Goal: Task Accomplishment & Management: Use online tool/utility

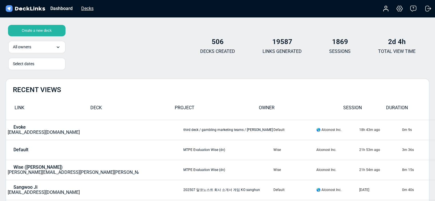
click at [90, 11] on div "Decks" at bounding box center [87, 8] width 18 height 7
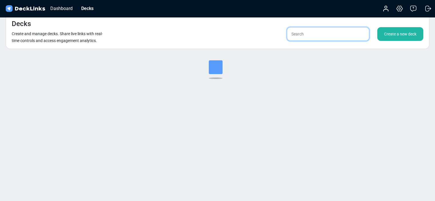
click at [351, 33] on input "text" at bounding box center [328, 34] width 82 height 14
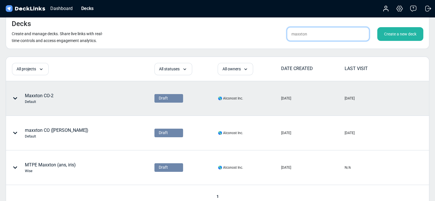
type input "maxxton"
click at [54, 99] on div "Maxxton CO-2 Default" at bounding box center [61, 98] width 111 height 17
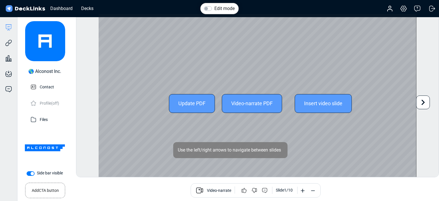
click at [421, 103] on icon at bounding box center [423, 102] width 11 height 11
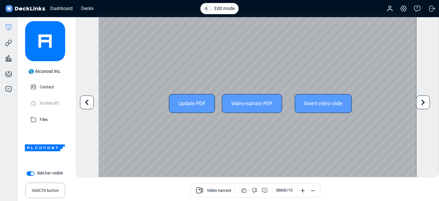
click at [421, 103] on icon at bounding box center [423, 102] width 11 height 11
click at [421, 104] on icon at bounding box center [423, 102] width 11 height 11
click at [86, 102] on icon at bounding box center [86, 101] width 3 height 5
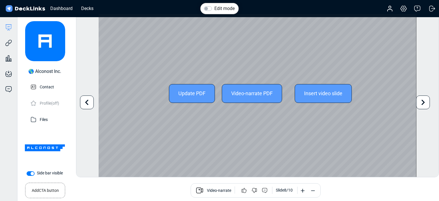
scroll to position [15, 0]
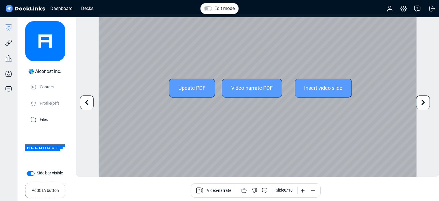
click at [422, 105] on icon at bounding box center [423, 102] width 11 height 11
click at [87, 102] on icon at bounding box center [86, 102] width 11 height 11
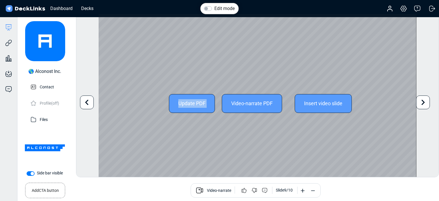
drag, startPoint x: 222, startPoint y: 85, endPoint x: 219, endPoint y: 84, distance: 3.0
click at [220, 84] on div "Update PDF Video-narrate PDF Insert video slide" at bounding box center [258, 103] width 318 height 179
